Goal: Communication & Community: Answer question/provide support

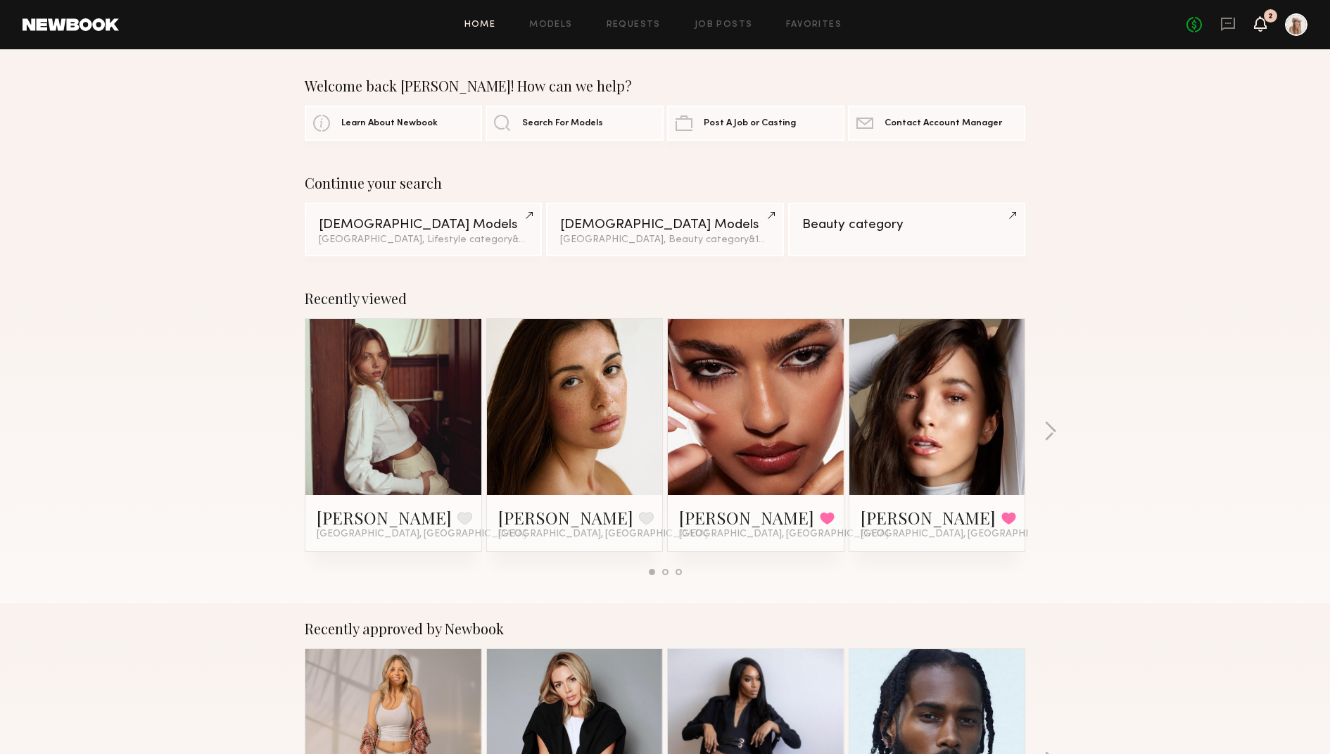
click at [1263, 18] on icon at bounding box center [1260, 23] width 11 height 10
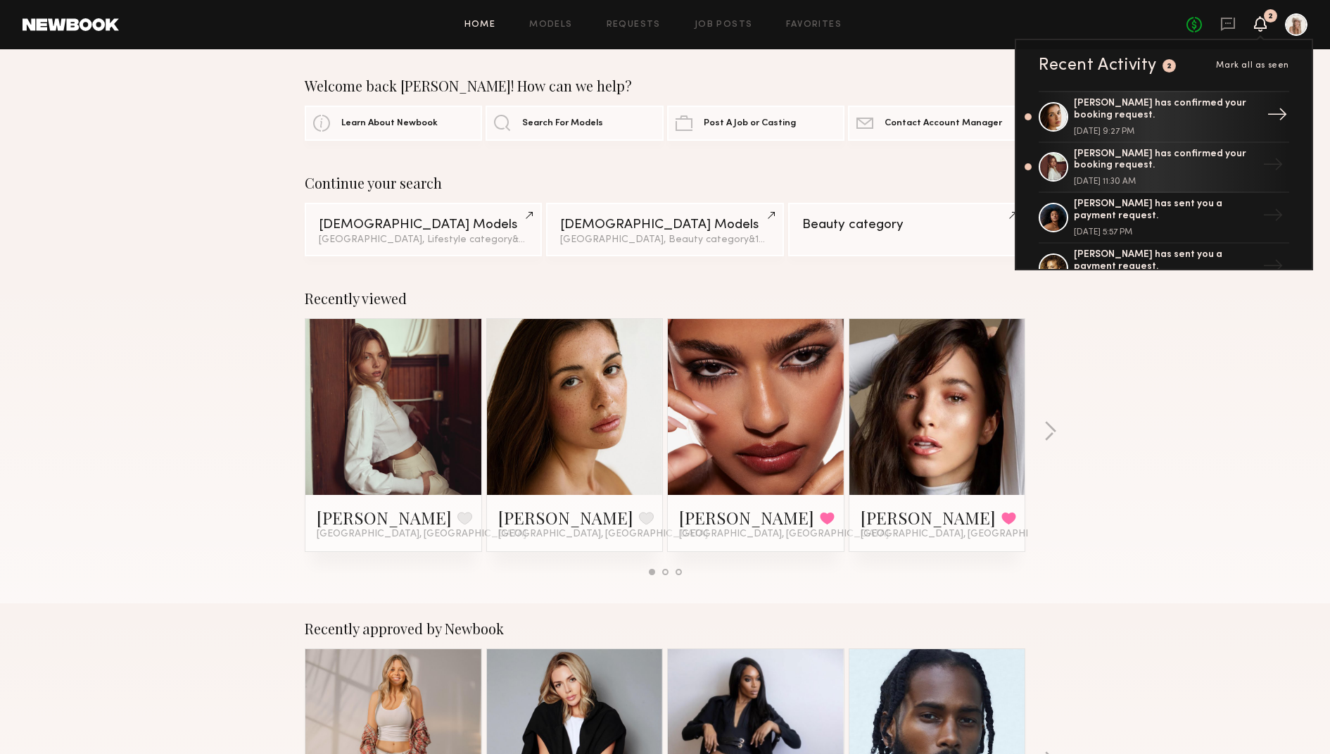
click at [1216, 104] on div "[PERSON_NAME] has confirmed your booking request." at bounding box center [1165, 110] width 183 height 24
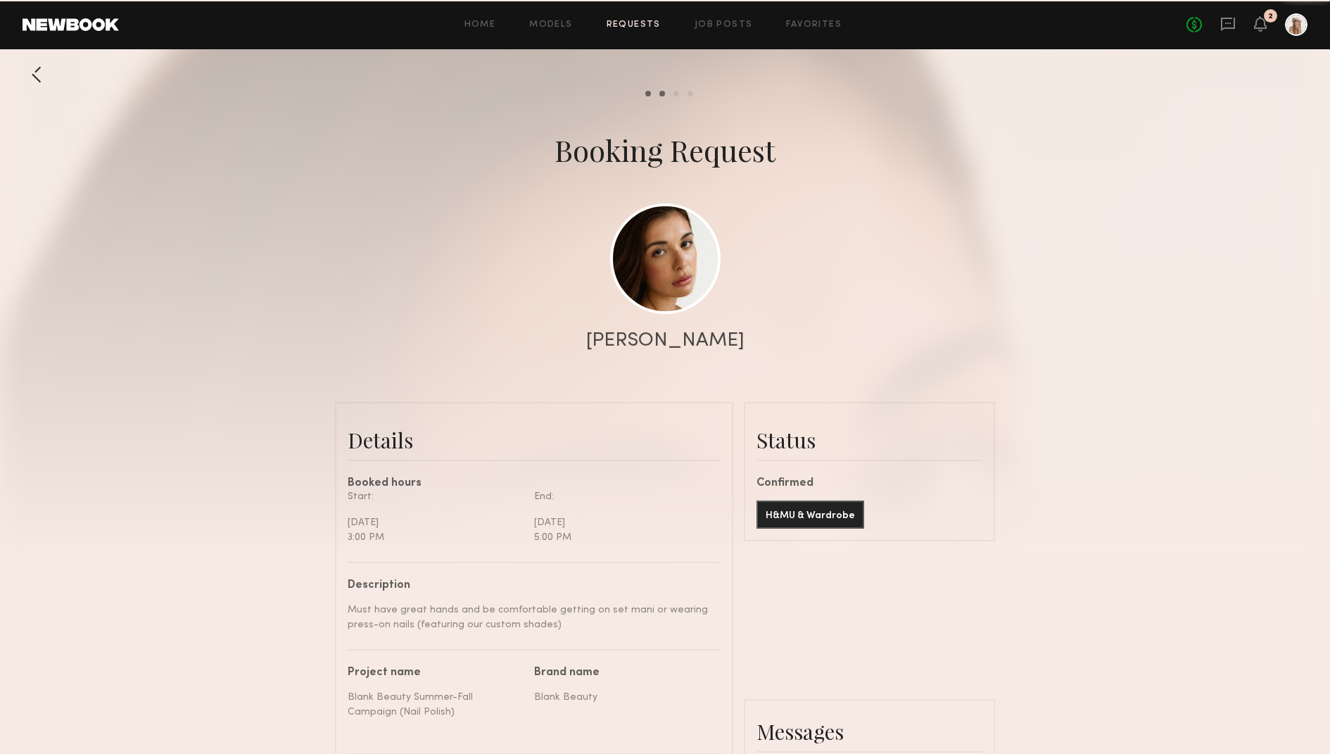
scroll to position [1000, 0]
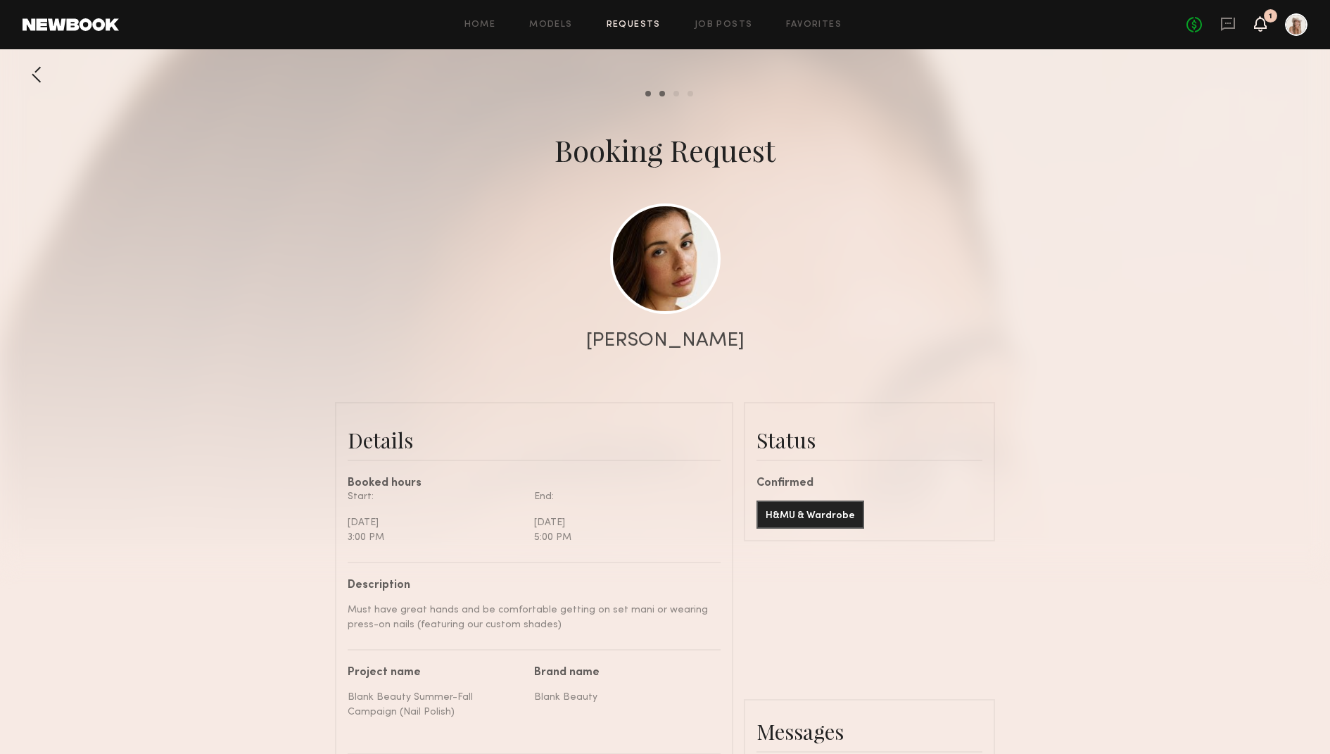
click at [1262, 27] on icon at bounding box center [1260, 23] width 11 height 10
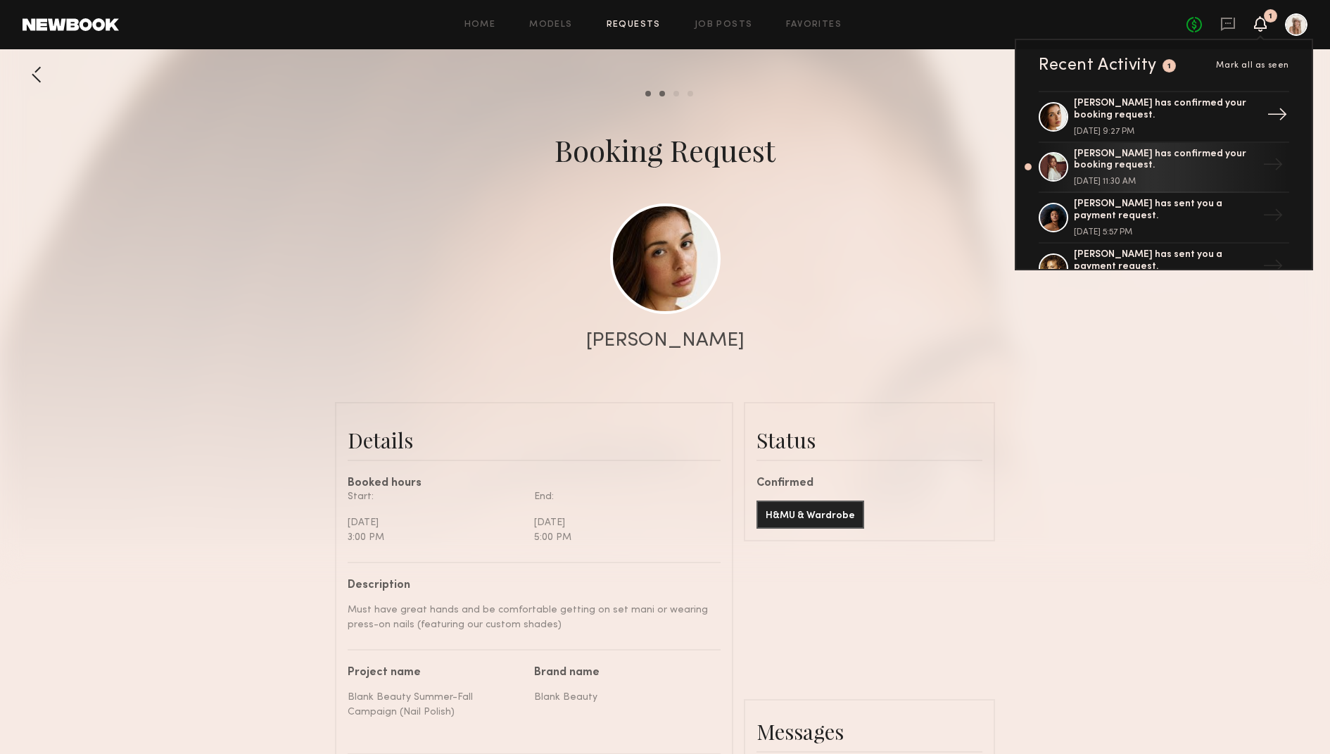
click at [1149, 122] on div "[PERSON_NAME] has confirmed your booking request. [DATE] 9:27 PM" at bounding box center [1165, 117] width 183 height 38
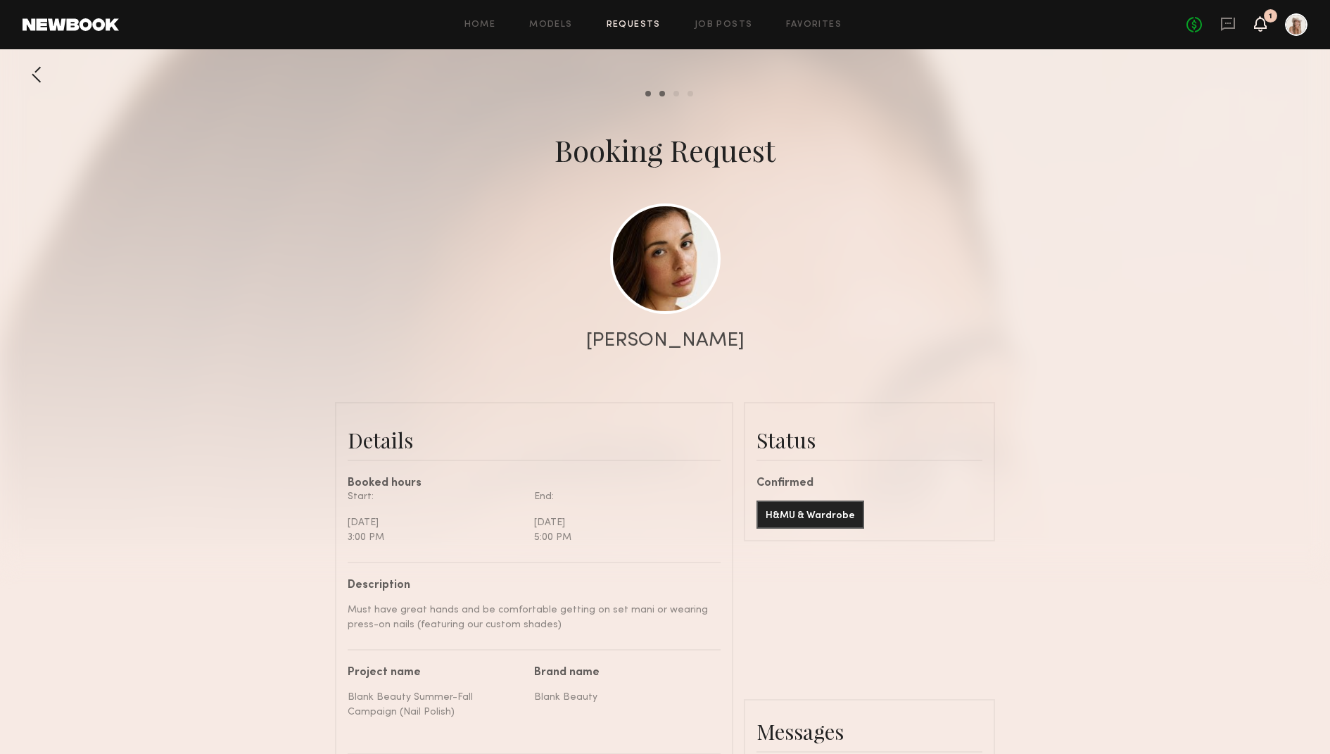
click at [1259, 22] on icon at bounding box center [1260, 23] width 11 height 10
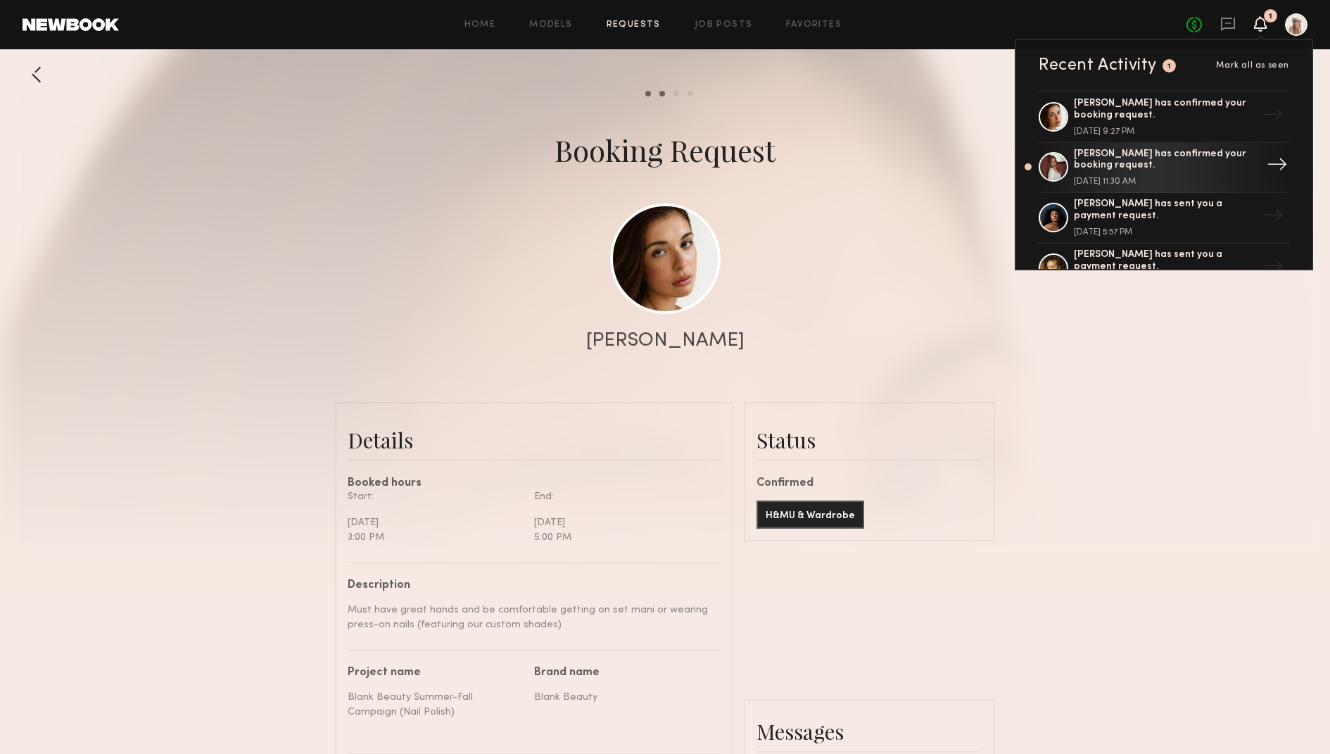
click at [1106, 154] on div "[PERSON_NAME] has confirmed your booking request." at bounding box center [1165, 161] width 183 height 24
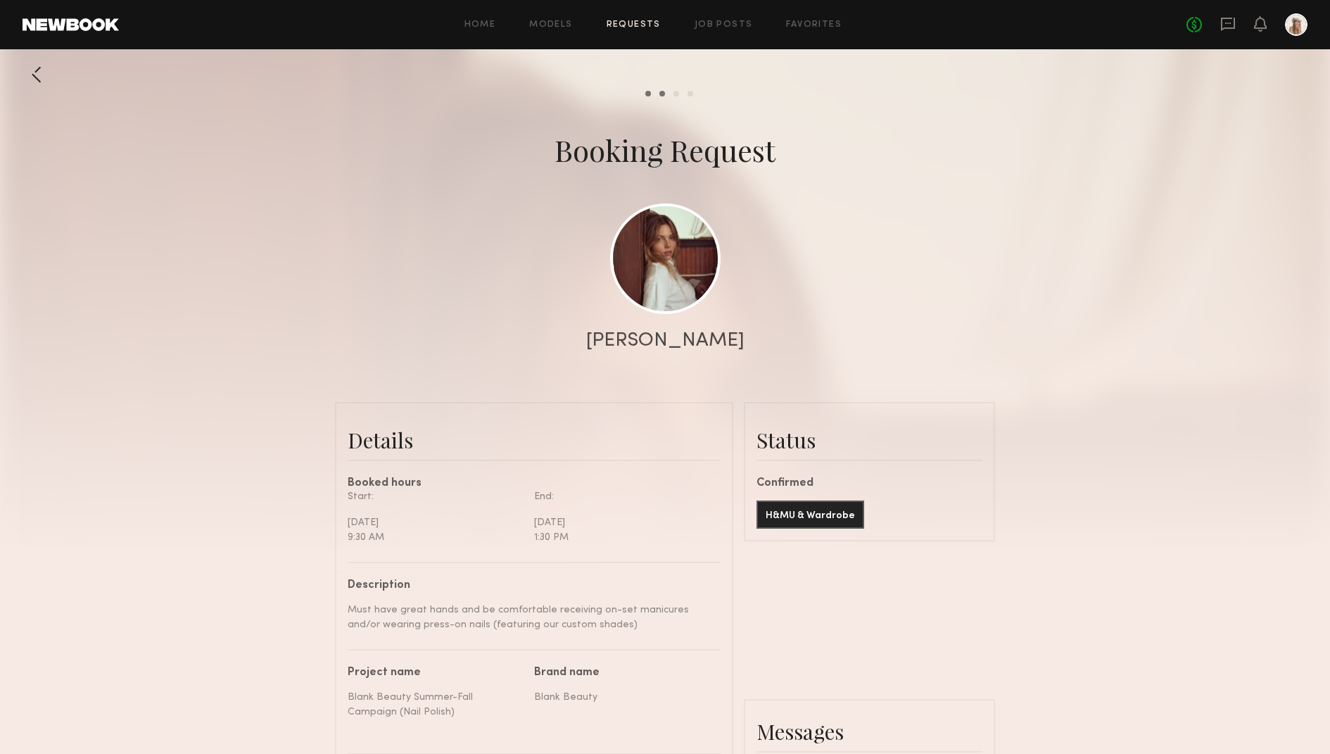
scroll to position [1060, 0]
click at [1260, 32] on div at bounding box center [1260, 25] width 13 height 18
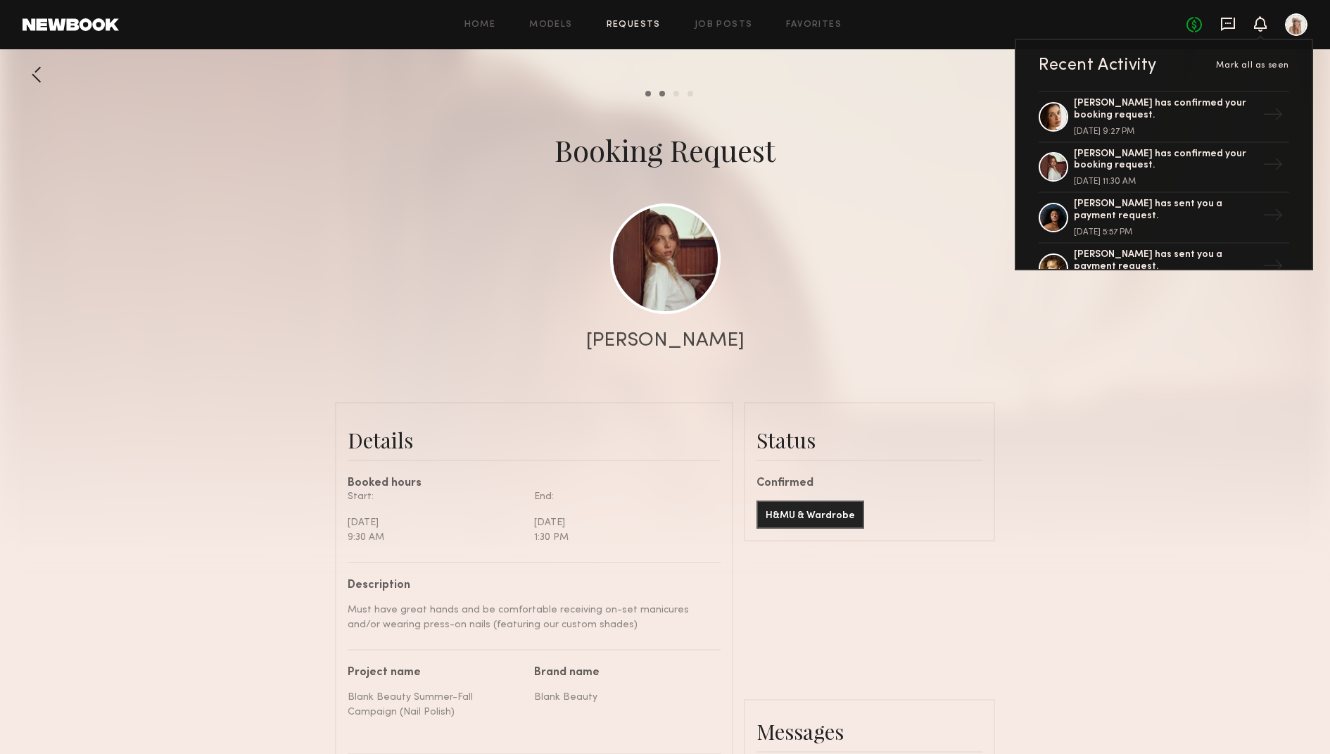
click at [1230, 24] on icon at bounding box center [1228, 23] width 15 height 15
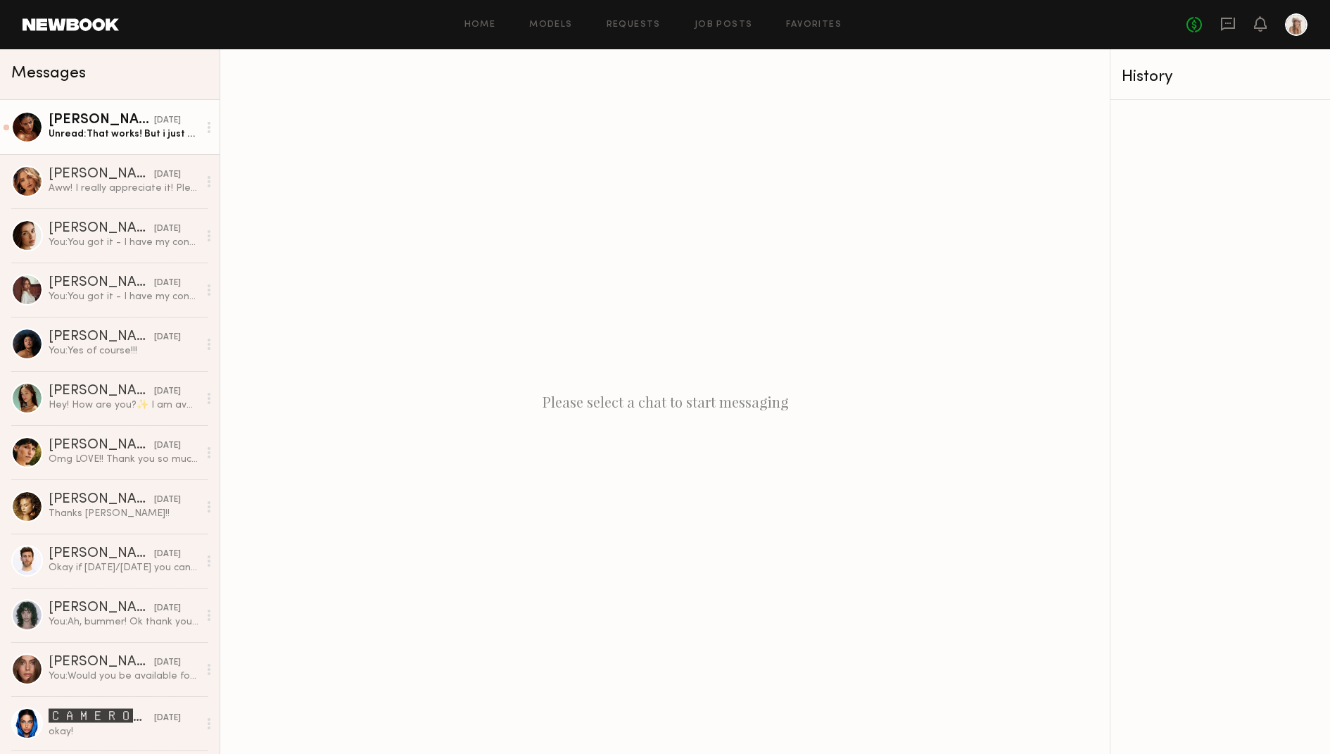
click at [101, 129] on div "Unread: That works! But i just saw the usage includes print… i can do that rate…" at bounding box center [124, 133] width 150 height 13
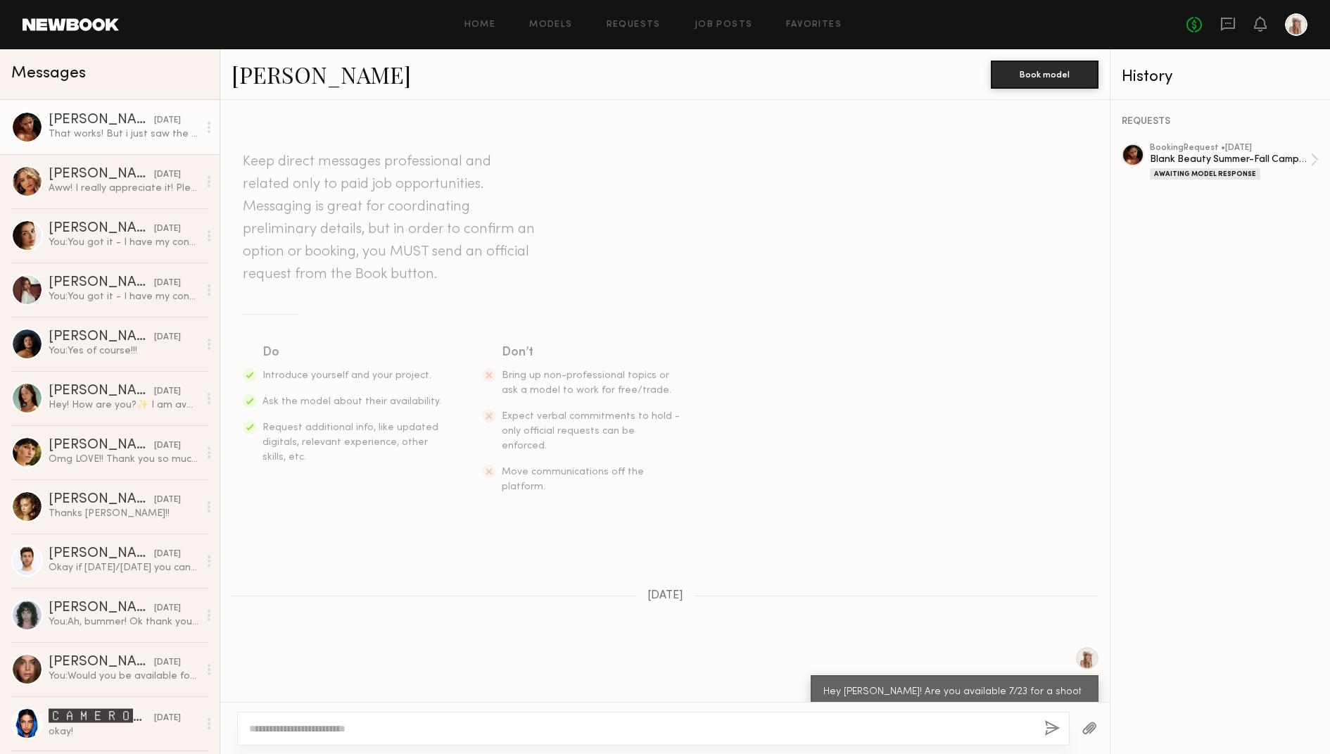
scroll to position [1245, 0]
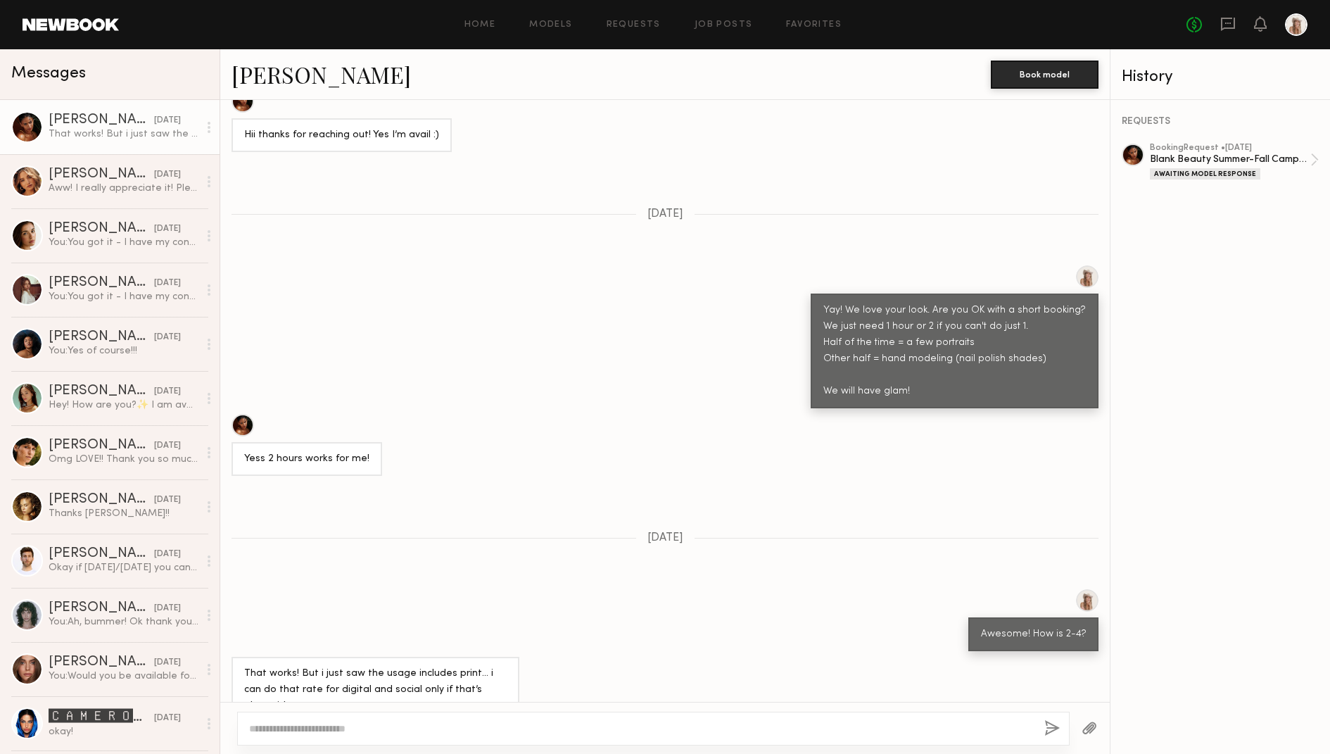
click at [356, 726] on textarea at bounding box center [641, 728] width 784 height 14
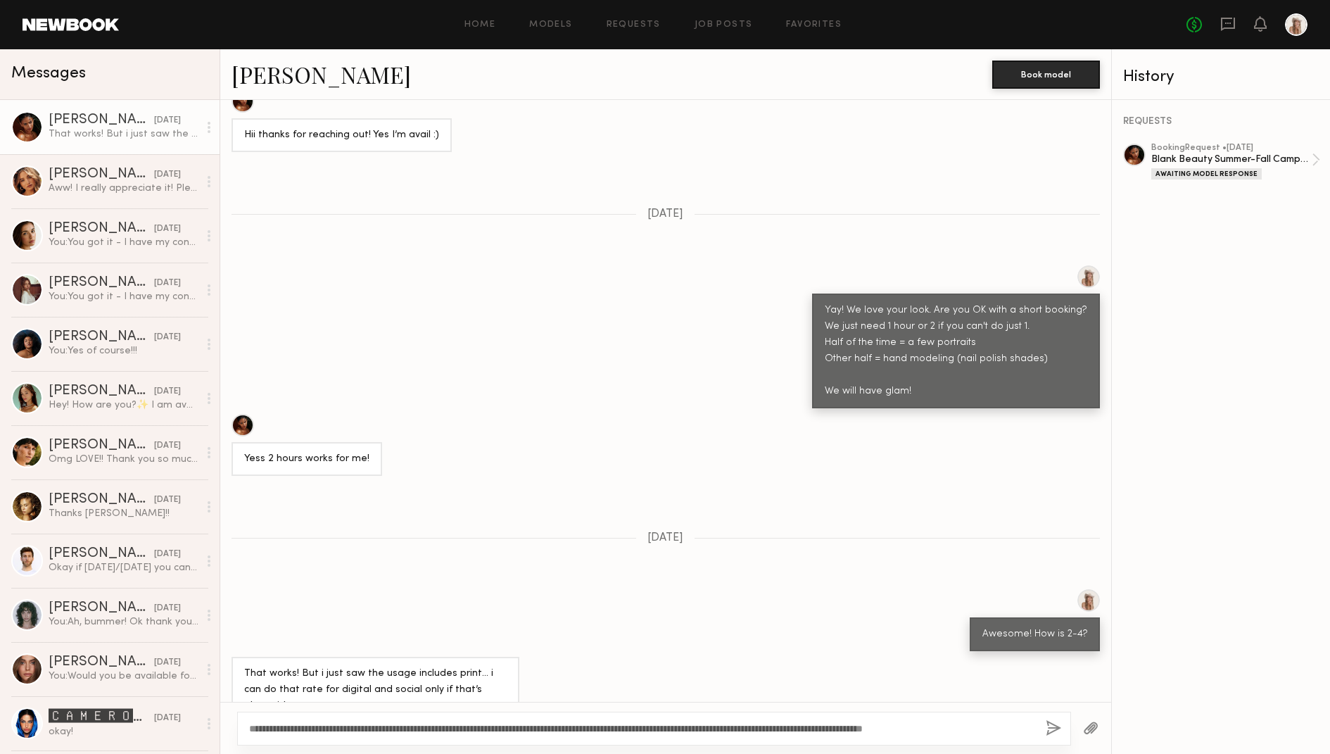
click at [679, 724] on textarea "**********" at bounding box center [642, 728] width 786 height 14
type textarea "**********"
click at [1056, 733] on button "button" at bounding box center [1053, 729] width 15 height 18
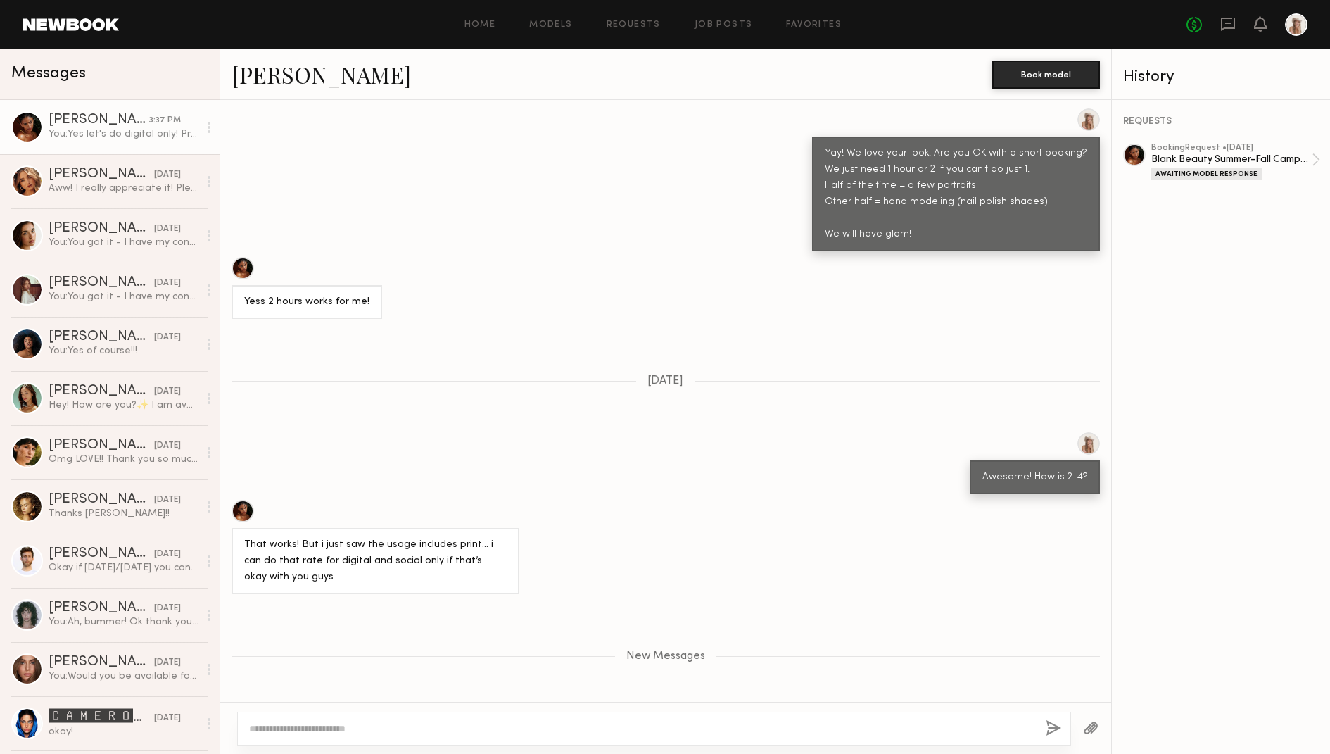
scroll to position [1403, 0]
